Goal: Task Accomplishment & Management: Manage account settings

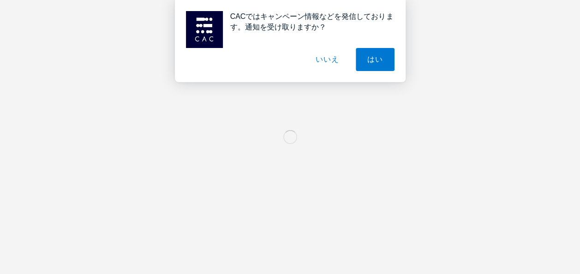
scroll to position [184, 0]
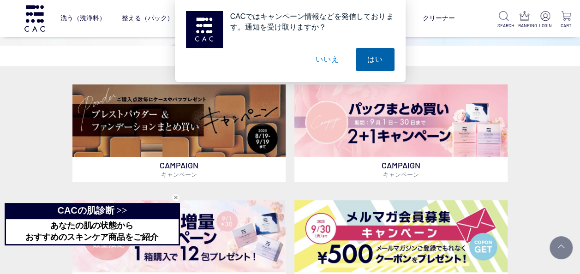
click at [373, 59] on button "はい" at bounding box center [375, 59] width 39 height 23
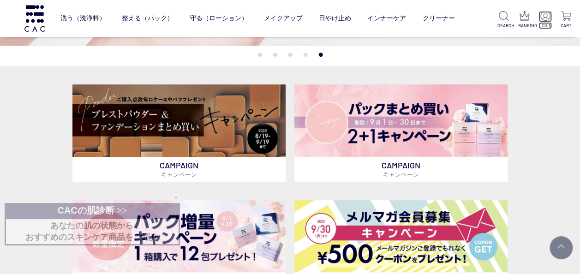
click at [544, 17] on img at bounding box center [545, 16] width 10 height 10
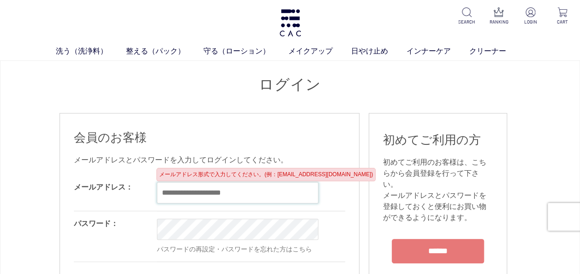
click at [196, 194] on input "email" at bounding box center [237, 192] width 161 height 21
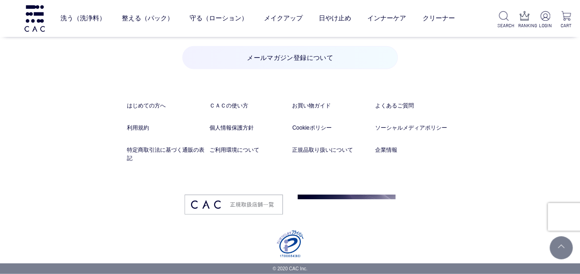
scroll to position [1275, 0]
